Goal: Navigation & Orientation: Understand site structure

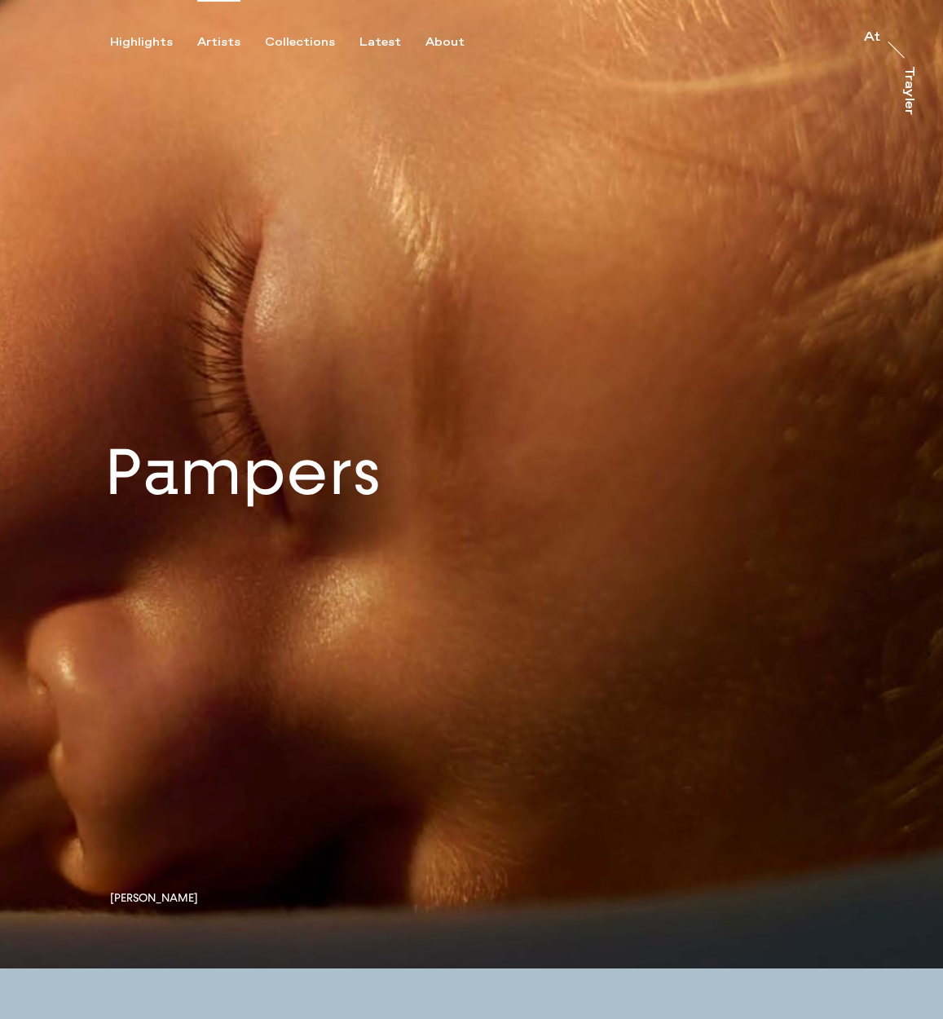
click at [213, 48] on div "Artists" at bounding box center [218, 42] width 43 height 15
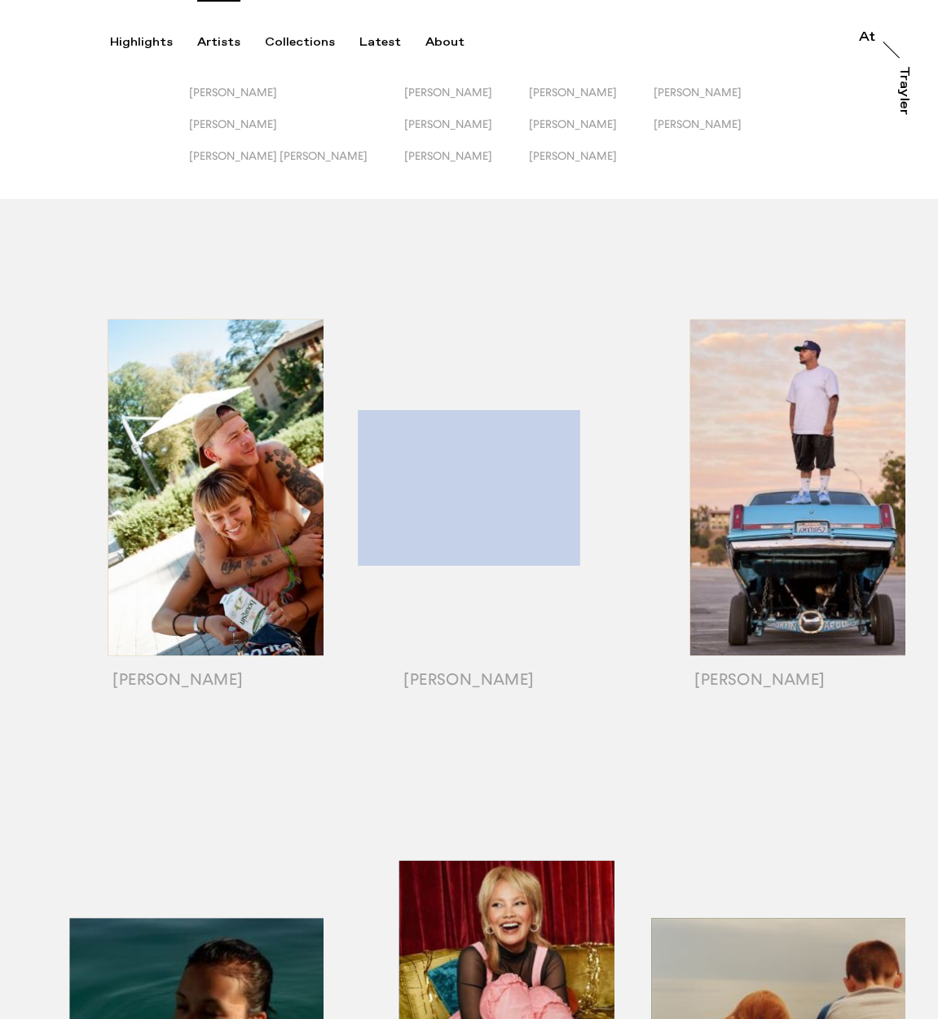
click at [909, 94] on div "Trayler" at bounding box center [903, 90] width 13 height 49
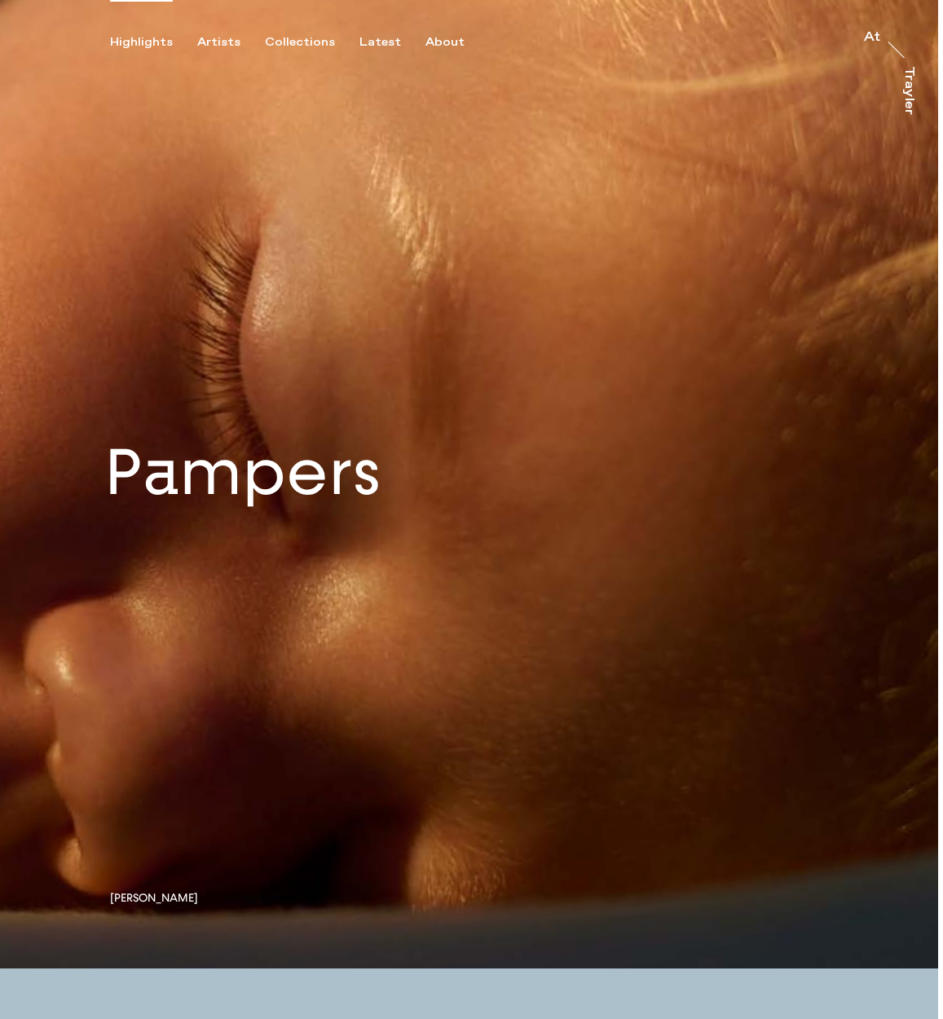
click at [380, 504] on link at bounding box center [469, 484] width 938 height 968
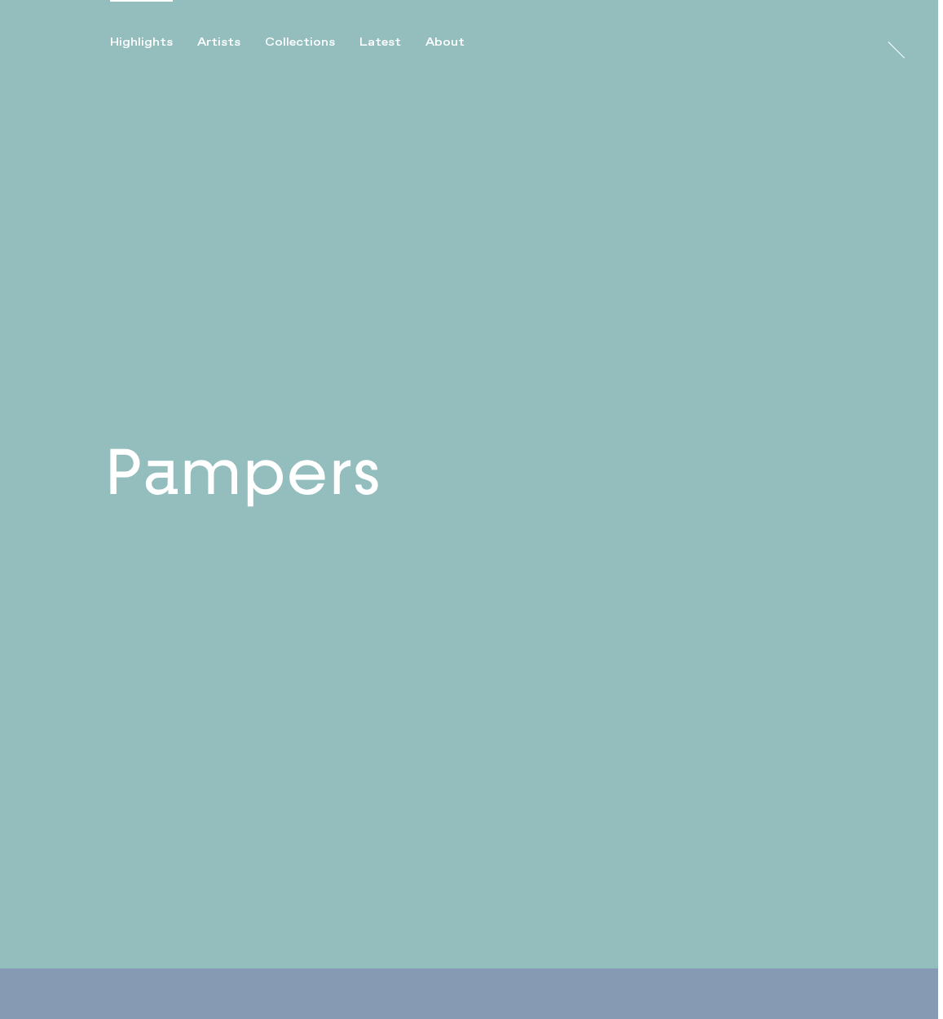
click at [324, 496] on link at bounding box center [469, 484] width 938 height 968
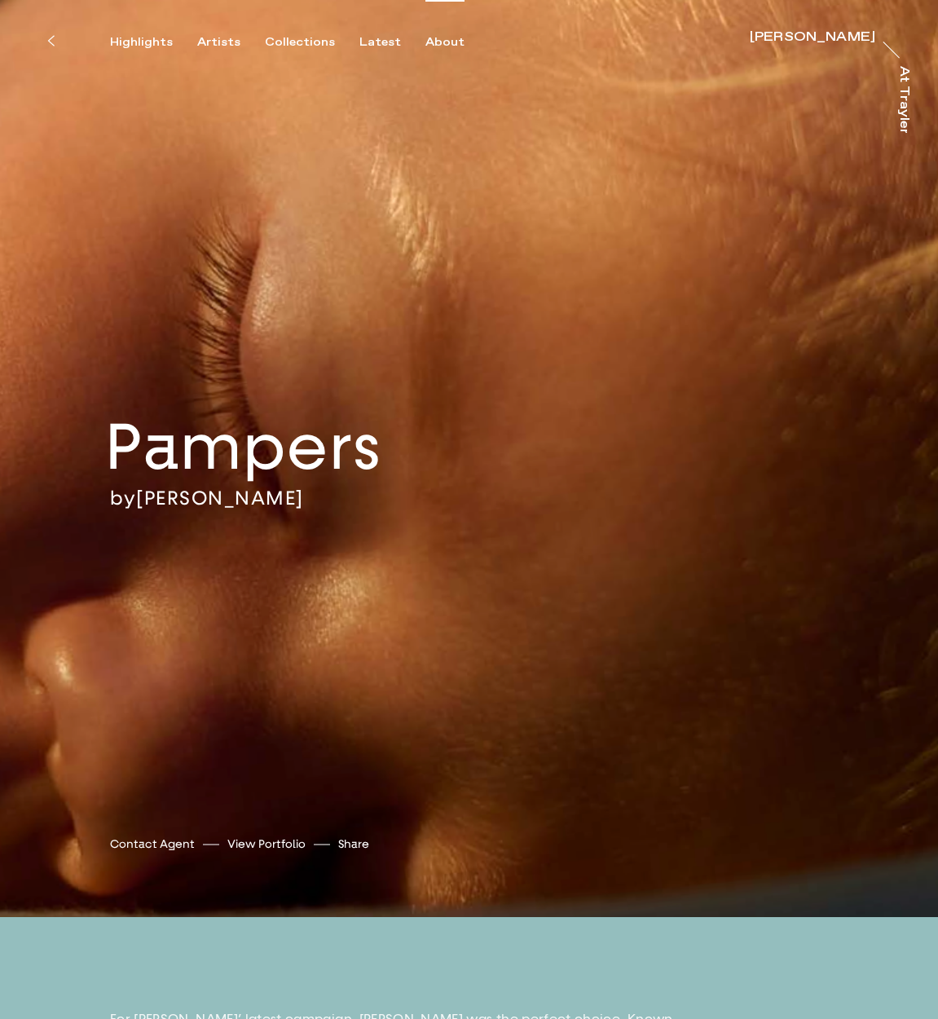
click at [434, 43] on div "About" at bounding box center [444, 42] width 39 height 15
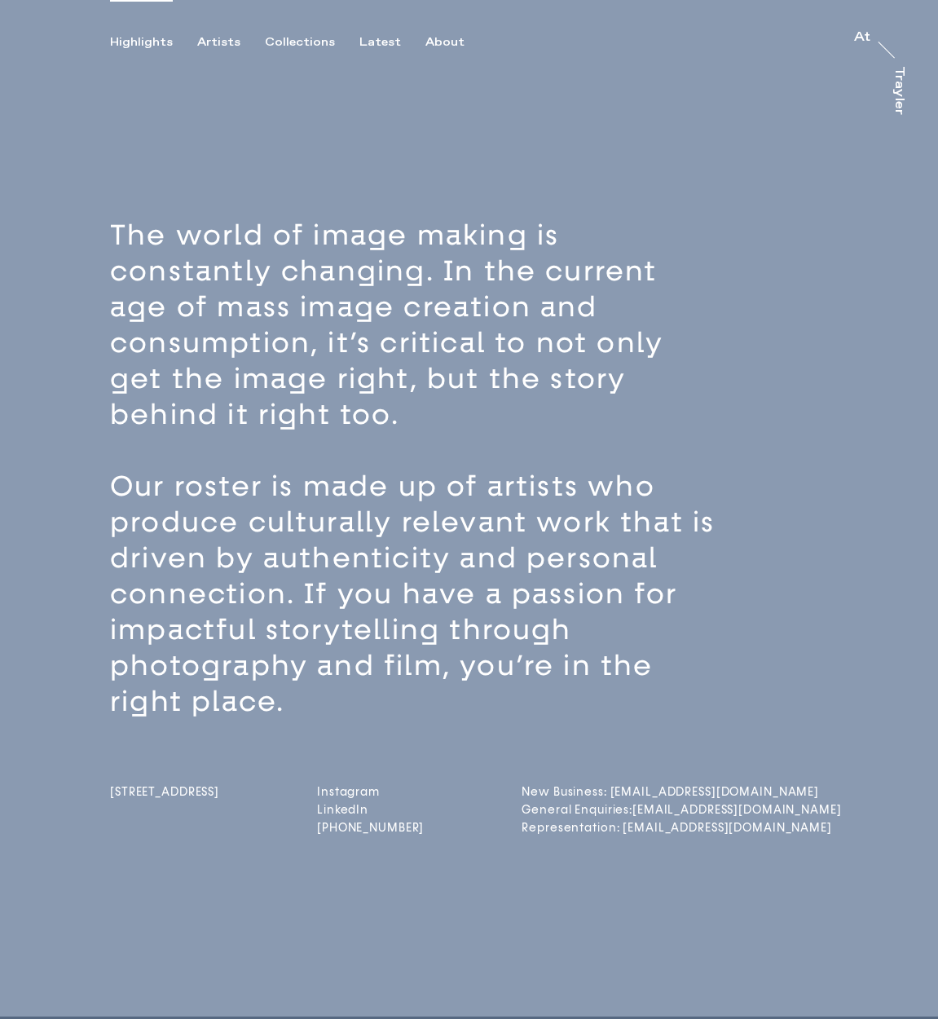
click at [136, 44] on div "Highlights" at bounding box center [141, 42] width 63 height 15
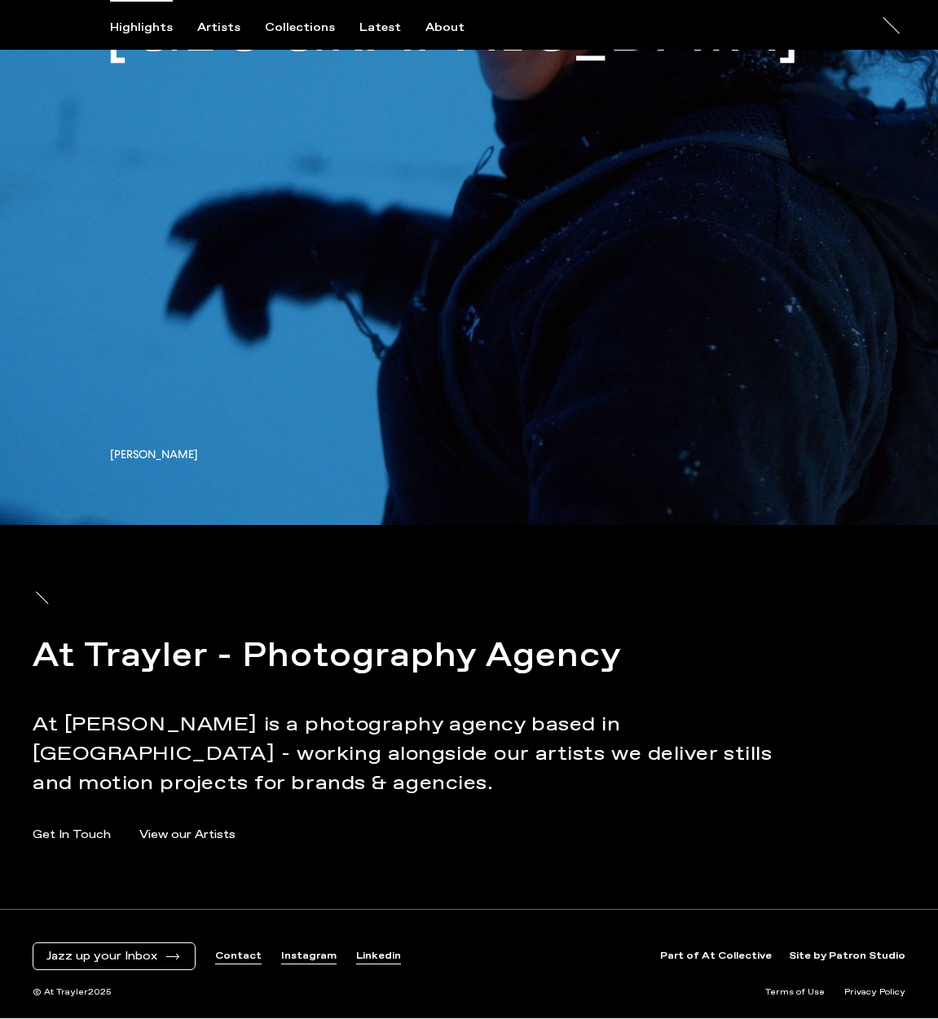
scroll to position [9153, 0]
